Goal: Task Accomplishment & Management: Manage account settings

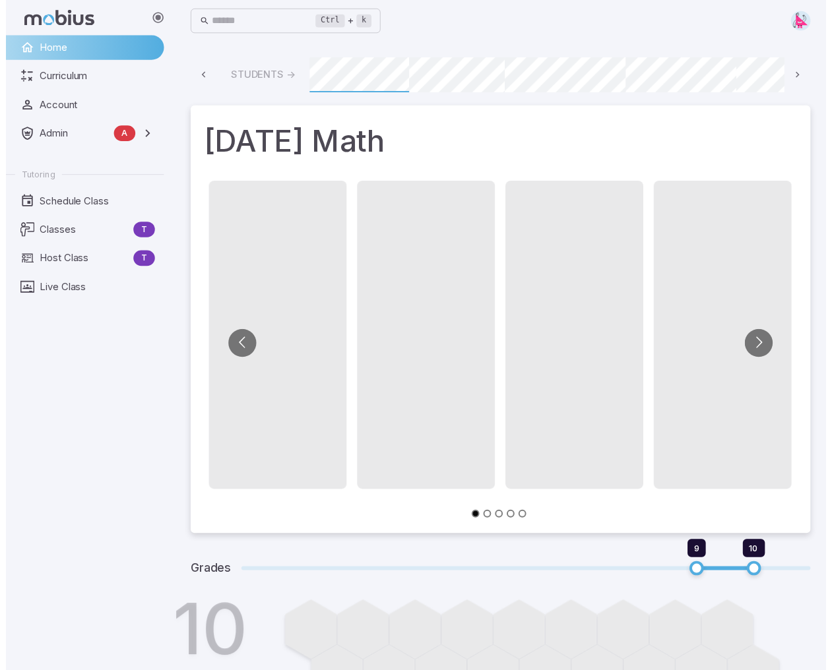
scroll to position [0, 999]
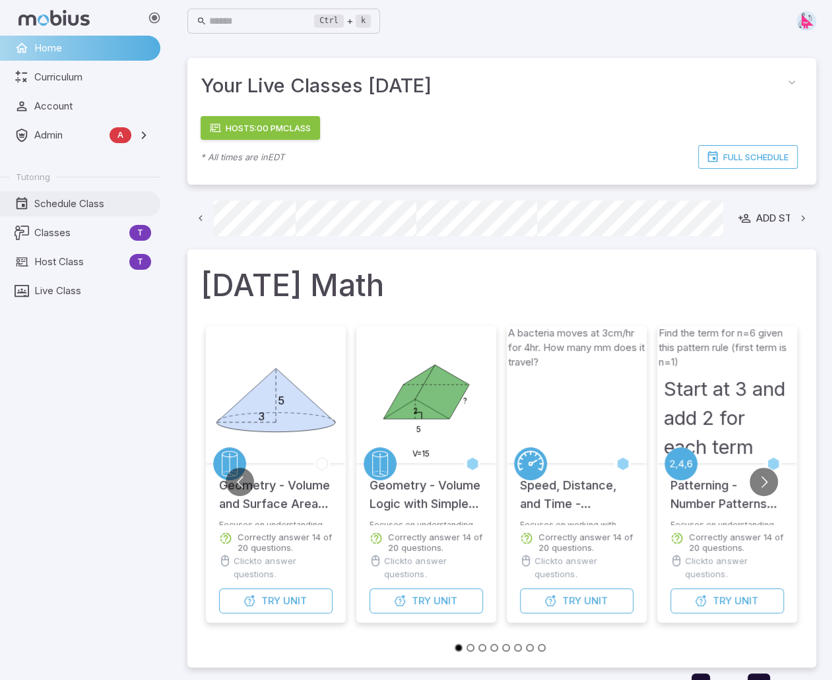
click at [50, 206] on span "Schedule Class" at bounding box center [92, 204] width 117 height 15
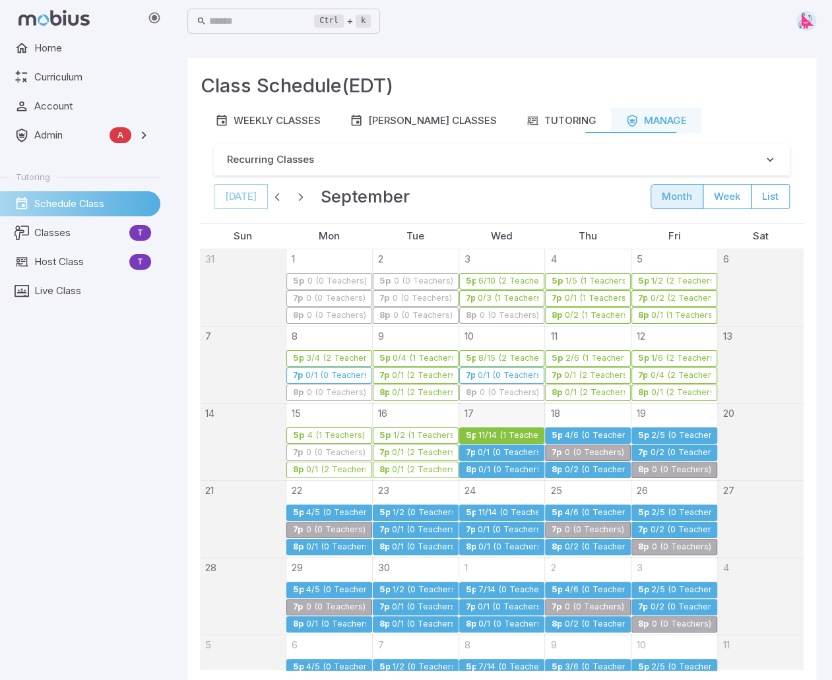
click at [484, 435] on div "11/14 (1 Teachers)" at bounding box center [508, 436] width 61 height 10
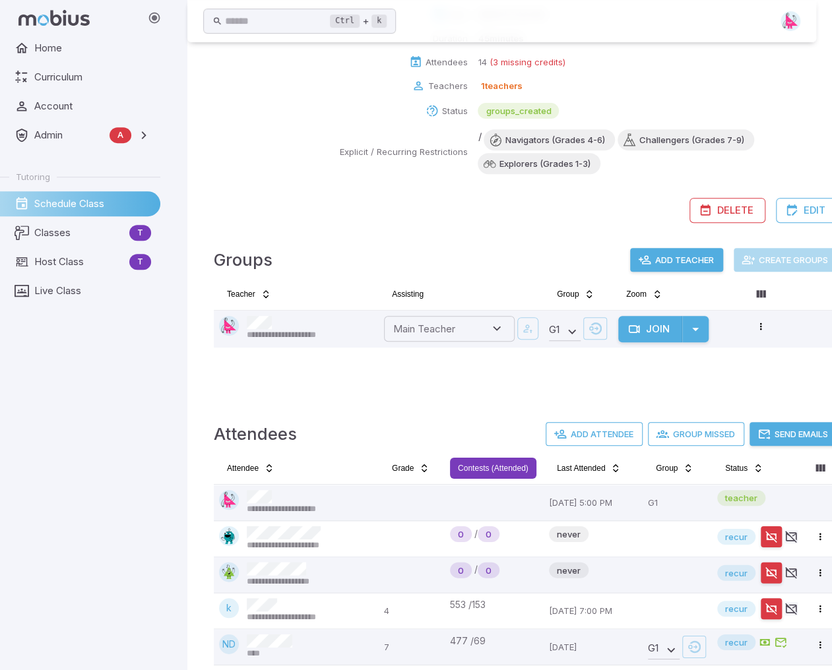
scroll to position [198, 0]
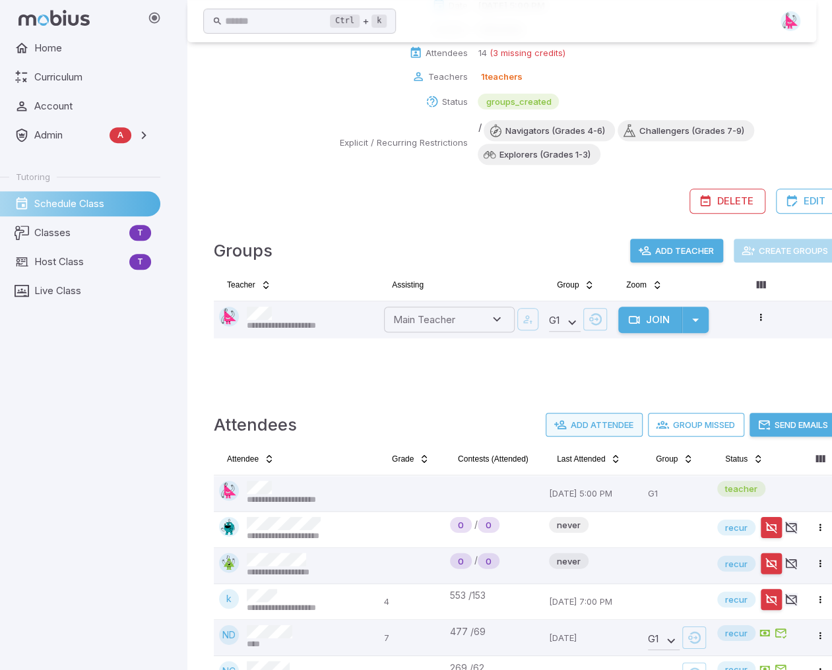
click at [615, 424] on button "Add Attendee" at bounding box center [594, 425] width 97 height 24
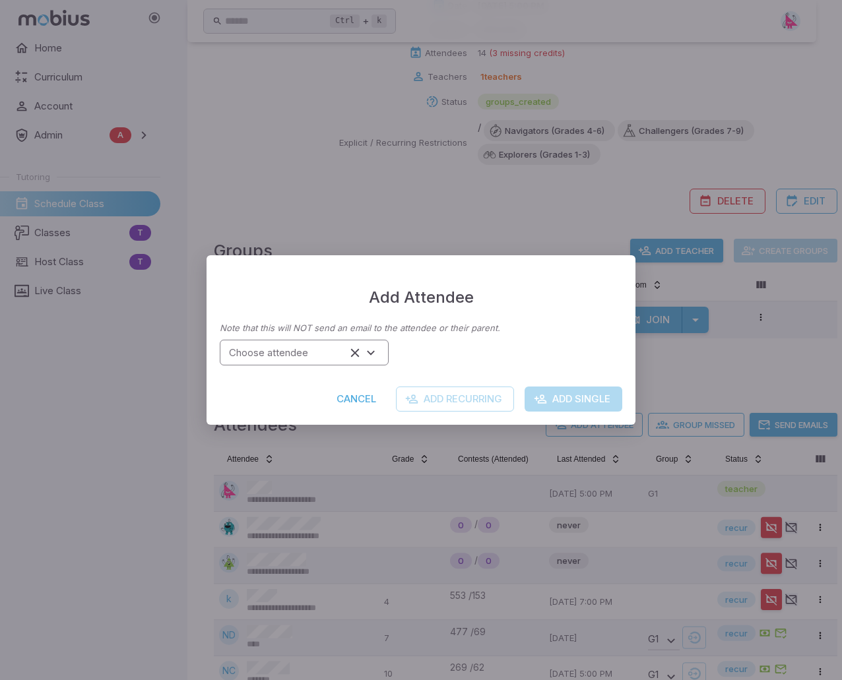
click at [326, 363] on div "Choose attendee" at bounding box center [304, 353] width 169 height 26
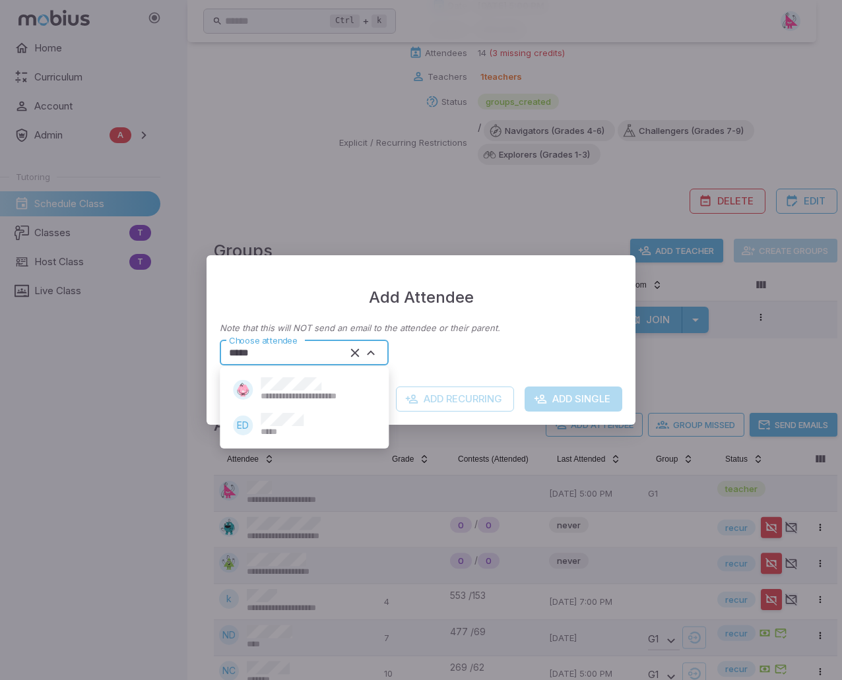
click at [278, 427] on span "*****" at bounding box center [272, 432] width 22 height 12
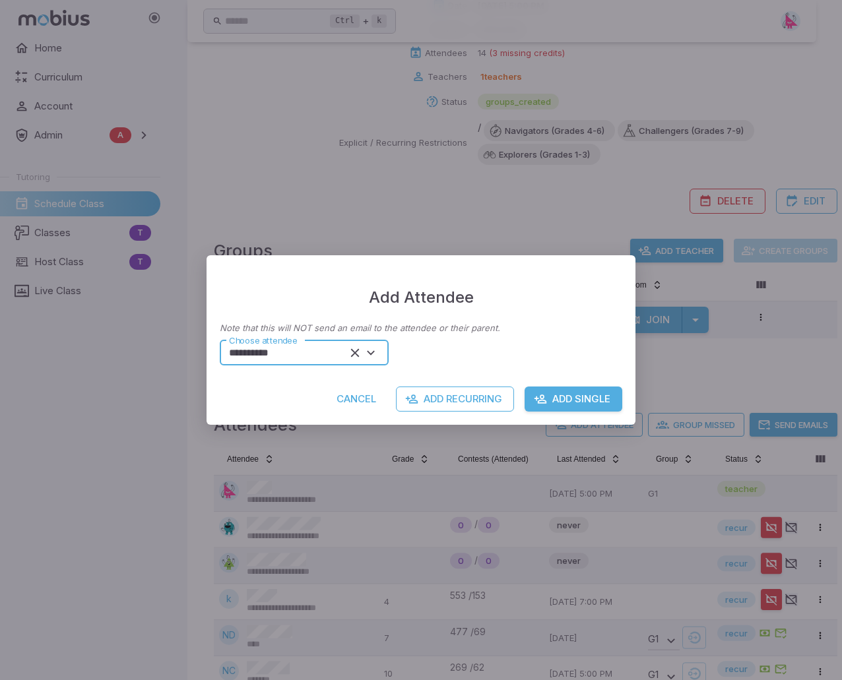
type input "**********"
click at [575, 398] on button "Add Single" at bounding box center [573, 399] width 98 height 25
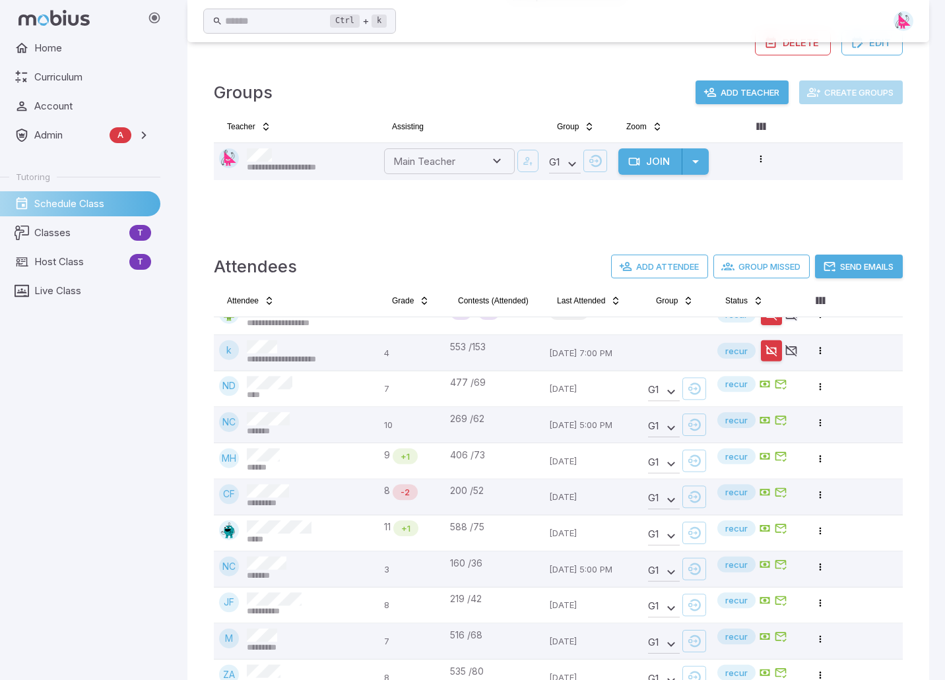
scroll to position [0, 0]
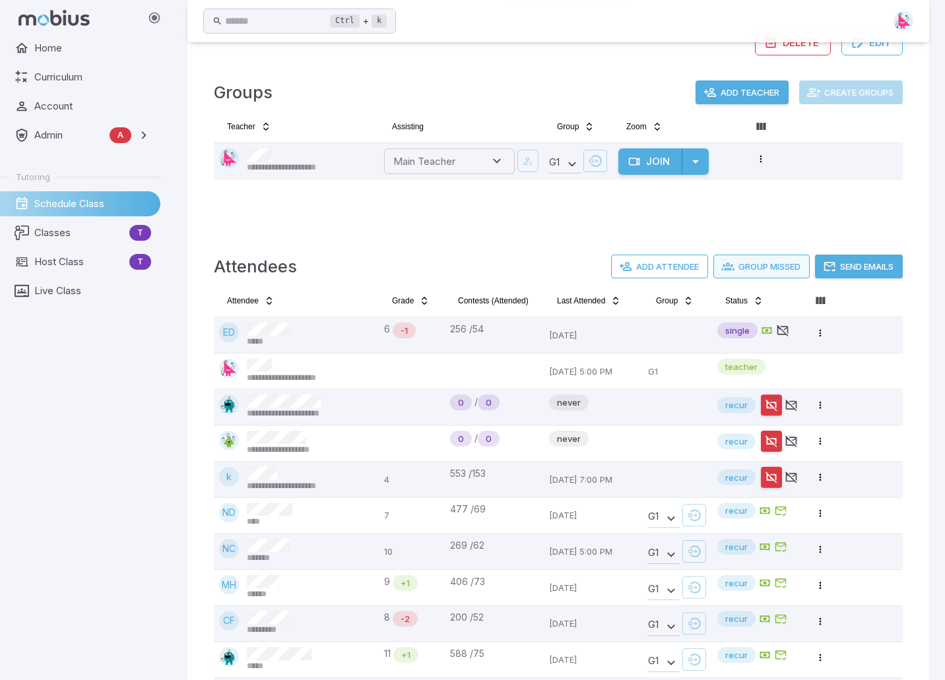
click at [751, 265] on button "Group Missed" at bounding box center [761, 267] width 96 height 24
click at [841, 266] on button "Send Emails" at bounding box center [859, 267] width 88 height 24
